Goal: Information Seeking & Learning: Find specific fact

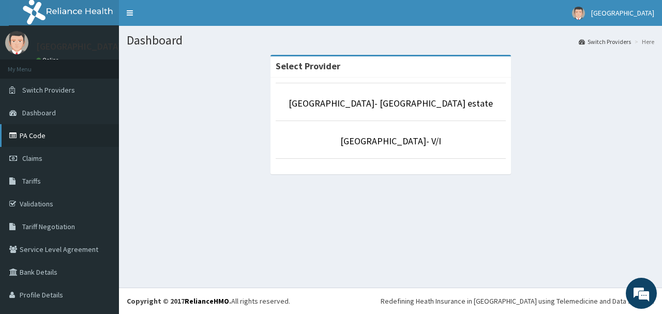
click at [39, 136] on link "PA Code" at bounding box center [59, 135] width 119 height 23
click at [37, 180] on span "Tariffs" at bounding box center [31, 180] width 19 height 9
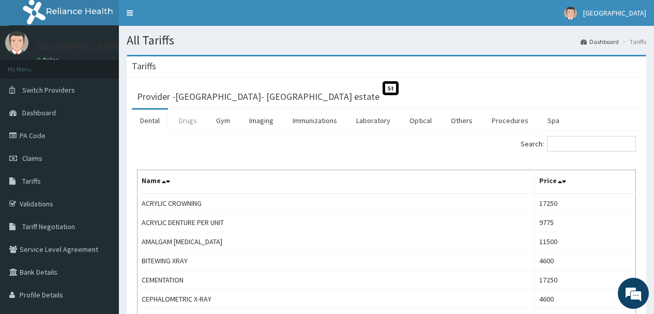
click at [187, 119] on link "Drugs" at bounding box center [188, 121] width 35 height 22
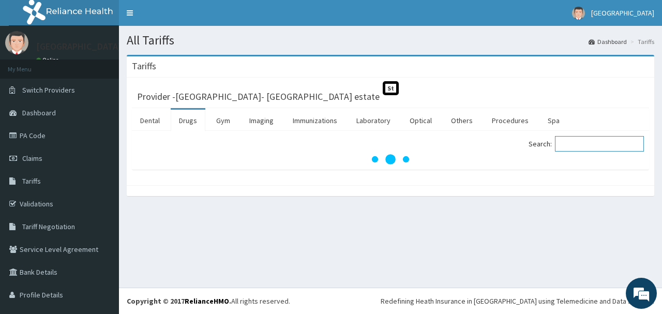
click at [568, 147] on input "Search:" at bounding box center [599, 144] width 89 height 16
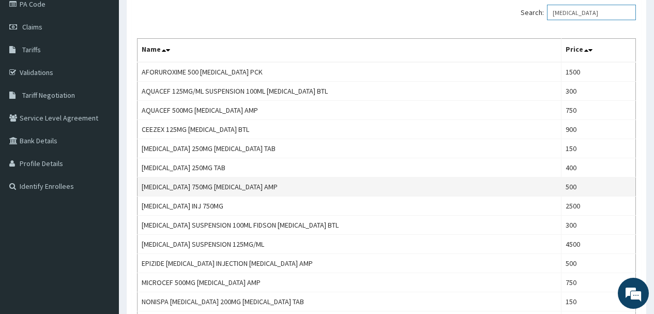
scroll to position [155, 0]
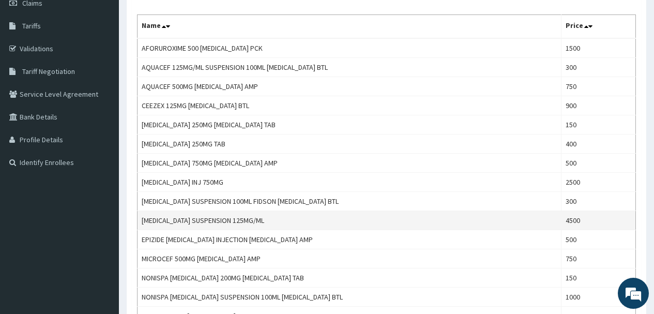
type input "cefuroxime"
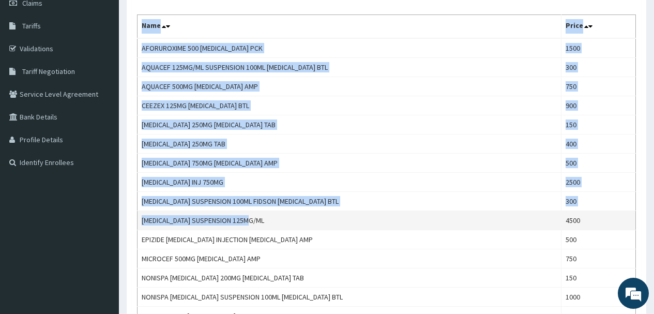
drag, startPoint x: 260, startPoint y: 220, endPoint x: 185, endPoint y: 215, distance: 75.2
click at [141, 220] on td "CEFUROXIME SUSPENSION 125MG/ML" at bounding box center [350, 220] width 424 height 19
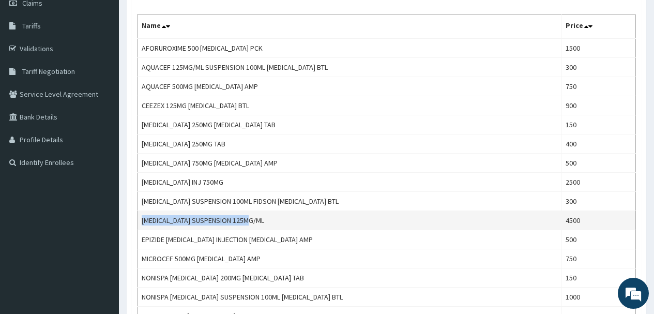
copy td "CEFUROXIME SUSPENSION 125MG/ML"
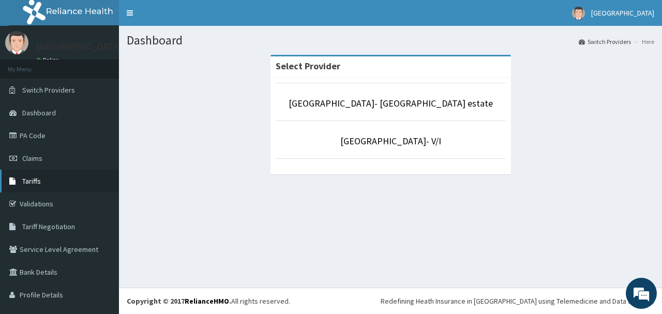
click at [42, 183] on link "Tariffs" at bounding box center [59, 181] width 119 height 23
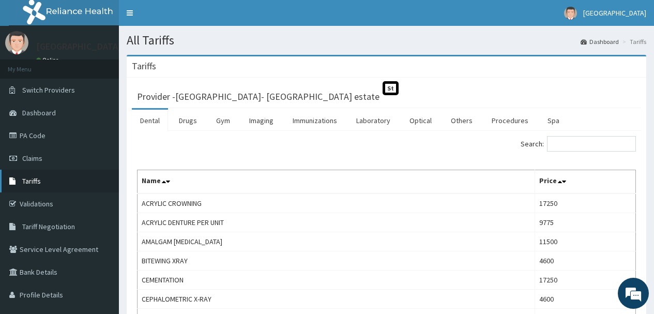
click at [43, 182] on link "Tariffs" at bounding box center [59, 181] width 119 height 23
click at [186, 121] on link "Drugs" at bounding box center [188, 121] width 35 height 22
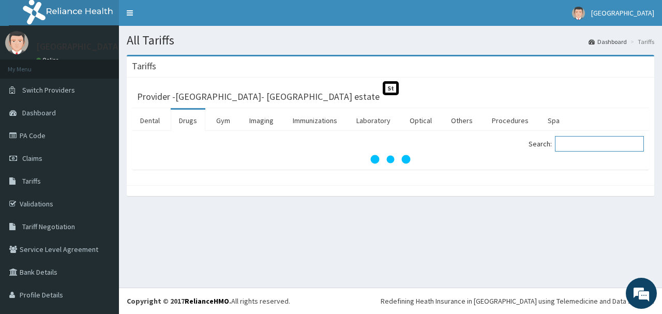
click at [568, 141] on input "Search:" at bounding box center [599, 144] width 89 height 16
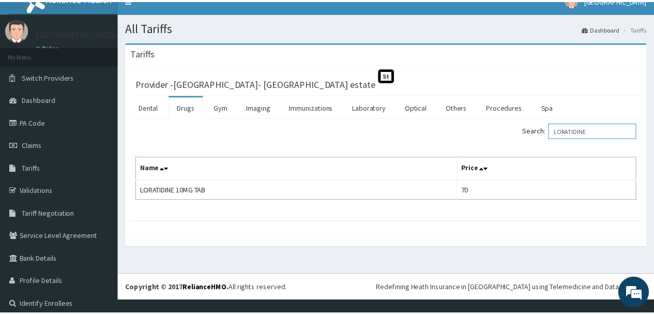
scroll to position [20, 0]
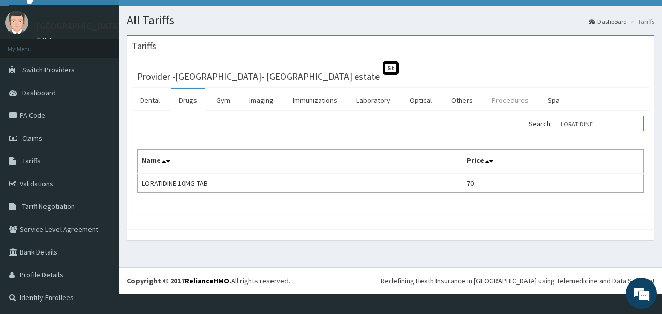
drag, startPoint x: 595, startPoint y: 126, endPoint x: 505, endPoint y: 110, distance: 91.9
click at [360, 110] on div "Dental Drugs Gym Imaging Immunizations Laboratory Optical Others Procedures Spa…" at bounding box center [390, 151] width 517 height 126
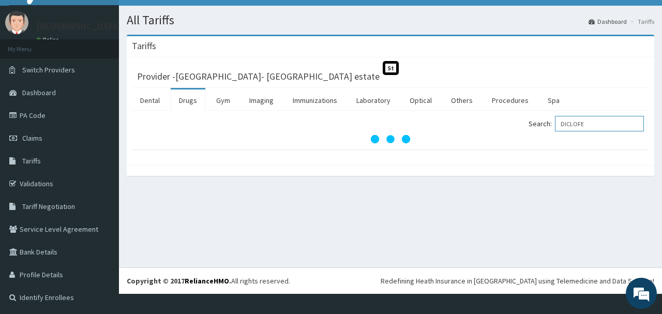
click at [593, 123] on input "DICLOFE" at bounding box center [599, 124] width 89 height 16
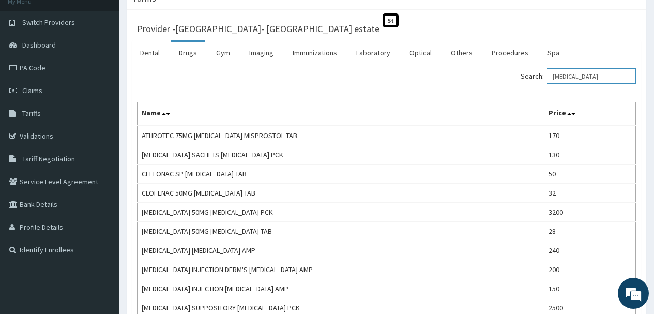
scroll to position [50, 0]
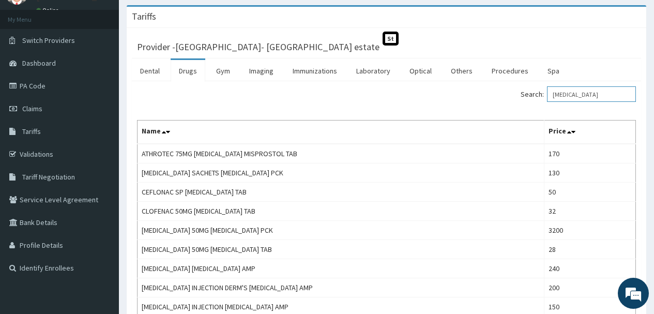
drag, startPoint x: 601, startPoint y: 96, endPoint x: 521, endPoint y: 92, distance: 79.7
click at [521, 92] on div "Search: DICLOFENAC" at bounding box center [515, 95] width 242 height 18
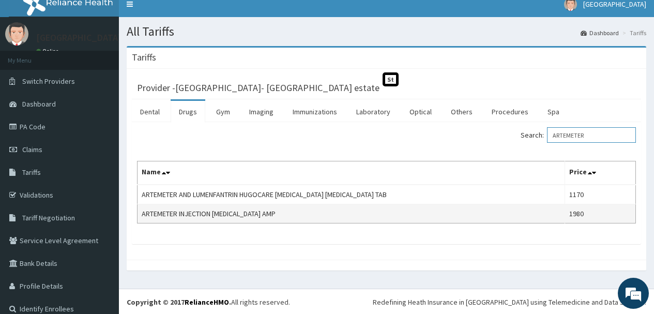
scroll to position [10, 0]
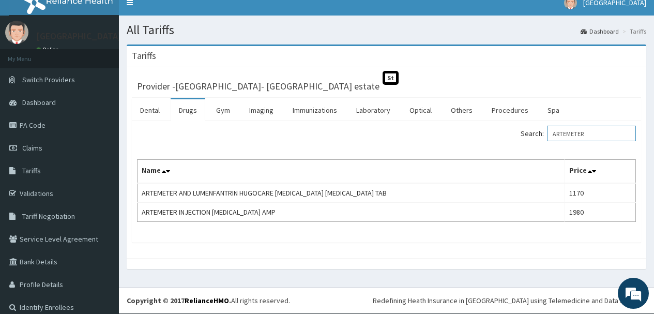
click at [563, 133] on input "ARTEMETER" at bounding box center [591, 134] width 89 height 16
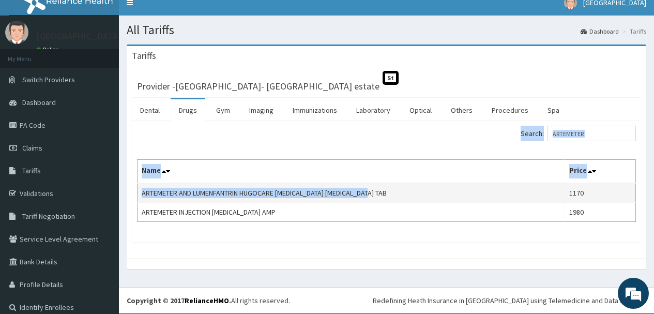
drag, startPoint x: 386, startPoint y: 192, endPoint x: 146, endPoint y: 191, distance: 239.3
click at [141, 191] on td "ARTEMETER AND LUMENFANTRIN HUGOCARE ARTEMETHER LUMEFANTRINE TAB" at bounding box center [352, 193] width 428 height 20
copy td "ARTEMETER AND LUMENFANTRIN HUGOCARE ARTEMETHER LUMEFANTRINE TAB"
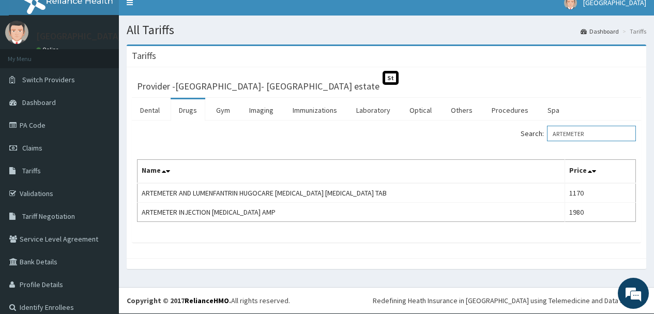
drag, startPoint x: 591, startPoint y: 132, endPoint x: 399, endPoint y: 129, distance: 192.8
click at [399, 129] on div "Search: ARTEMETER" at bounding box center [515, 135] width 242 height 18
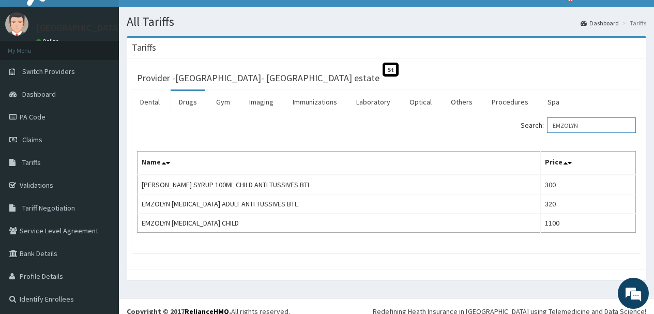
scroll to position [29, 0]
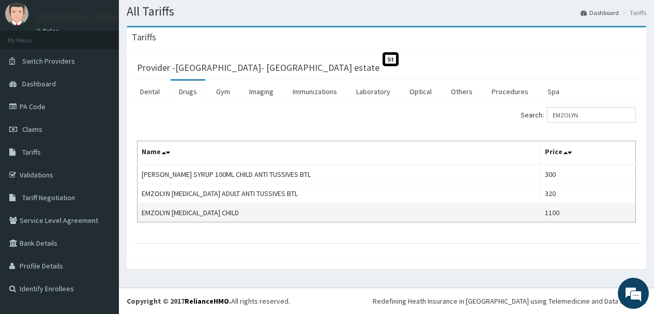
click at [239, 211] on td "EMZOLYN [MEDICAL_DATA] CHILD" at bounding box center [339, 212] width 403 height 19
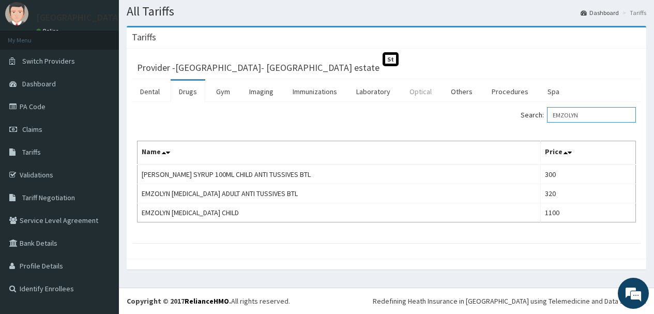
drag, startPoint x: 591, startPoint y: 117, endPoint x: 431, endPoint y: 101, distance: 161.6
click at [431, 105] on div "Search: EMZOLYN Name Price EMZOLYN COUGH SYRUP 100ML CHILD ANTI TUSSIVES BTL 30…" at bounding box center [386, 172] width 509 height 141
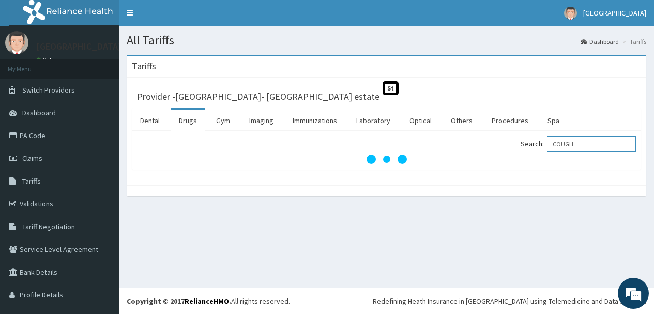
scroll to position [0, 0]
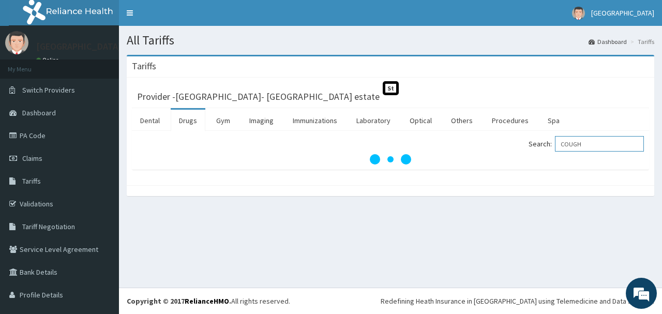
type input "COUGH"
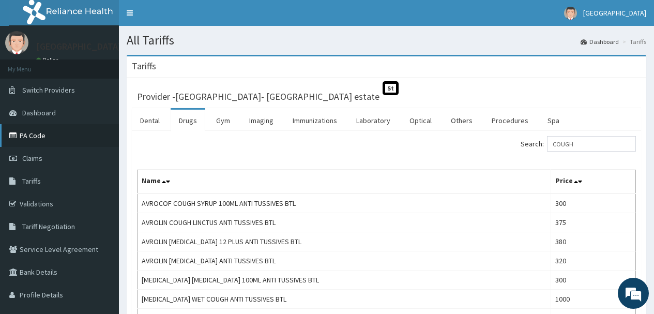
click at [45, 136] on link "PA Code" at bounding box center [59, 135] width 119 height 23
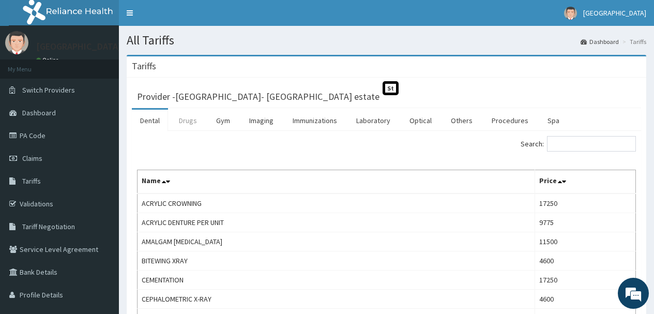
click at [186, 119] on link "Drugs" at bounding box center [188, 121] width 35 height 22
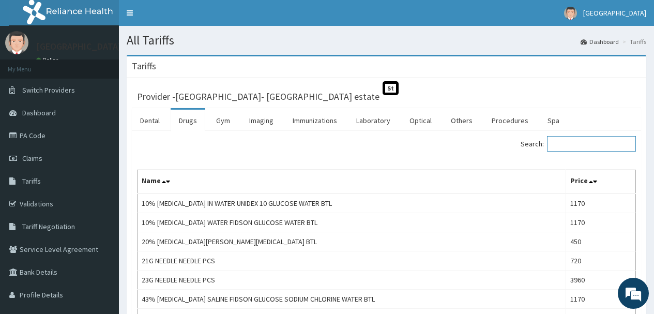
click at [564, 143] on input "Search:" at bounding box center [591, 144] width 89 height 16
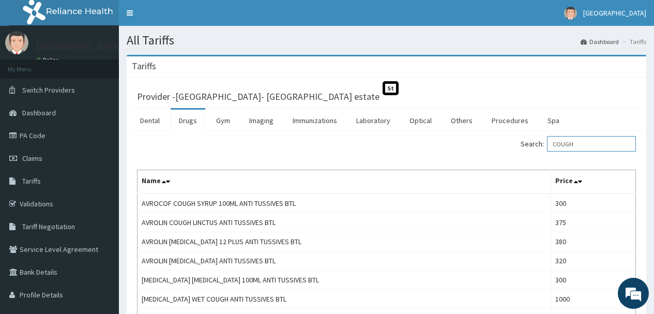
drag, startPoint x: 590, startPoint y: 145, endPoint x: 584, endPoint y: 49, distance: 96.4
click at [417, 115] on div "Dental Drugs Gym Imaging Immunizations Laboratory Optical Others Procedures Spa…" at bounding box center [386, 276] width 509 height 336
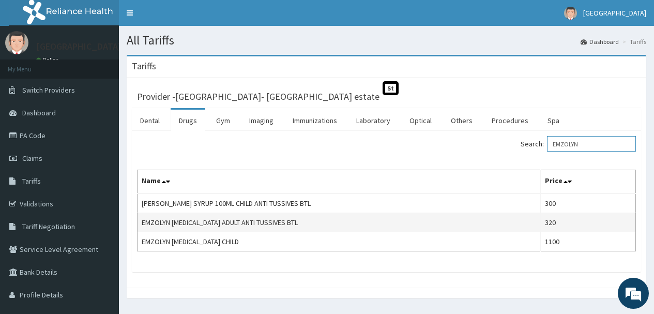
scroll to position [29, 0]
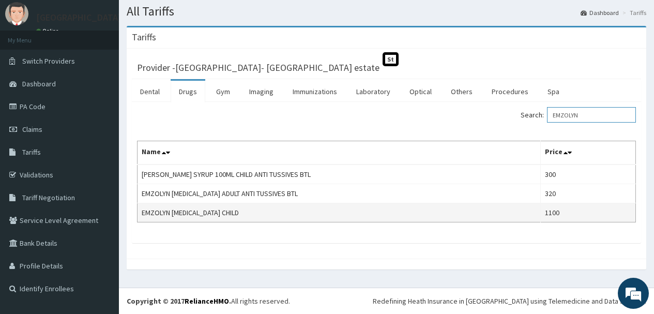
type input "EMZOLYN"
drag, startPoint x: 239, startPoint y: 213, endPoint x: 141, endPoint y: 213, distance: 98.2
click at [141, 213] on td "EMZOLYN [MEDICAL_DATA] CHILD" at bounding box center [339, 212] width 403 height 19
copy td "EMZOLYN [MEDICAL_DATA] CHILD"
